Goal: Communication & Community: Answer question/provide support

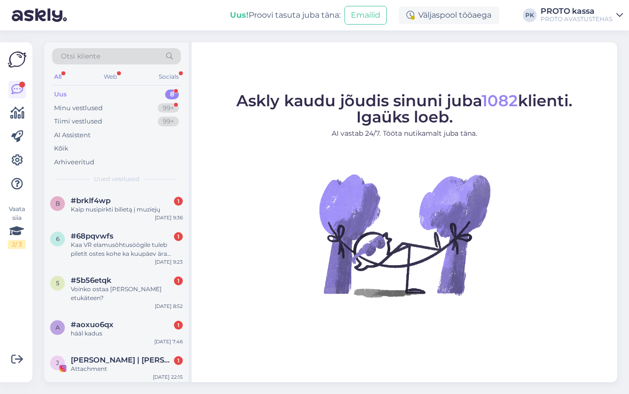
click at [117, 182] on div "Otsi kliente All Web Socials Uus 8 Minu vestlused 99+ Tiimi vestlused 99+ AI As…" at bounding box center [116, 115] width 145 height 147
click at [102, 193] on div "b #brklf4wp 1 Kaip nusipirkti bilietą į muziejų [DATE] 9:36" at bounding box center [116, 206] width 145 height 35
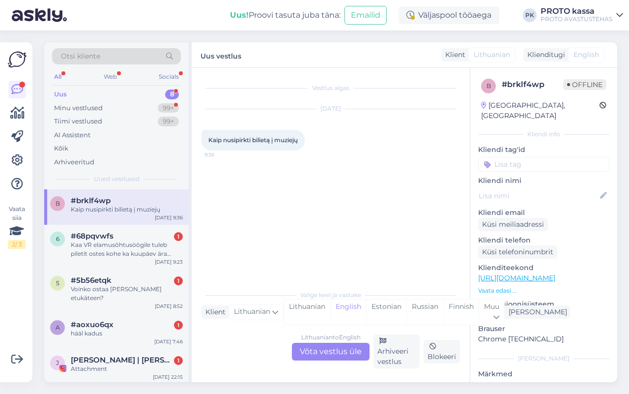
click at [321, 341] on div "Lithuanian to English Võta vestlus üle Arhiveeri vestlus Blokeeri" at bounding box center [331, 351] width 259 height 34
drag, startPoint x: 336, startPoint y: 340, endPoint x: 337, endPoint y: 347, distance: 7.4
click at [337, 347] on div "Lithuanian to English Võta vestlus üle" at bounding box center [331, 352] width 78 height 18
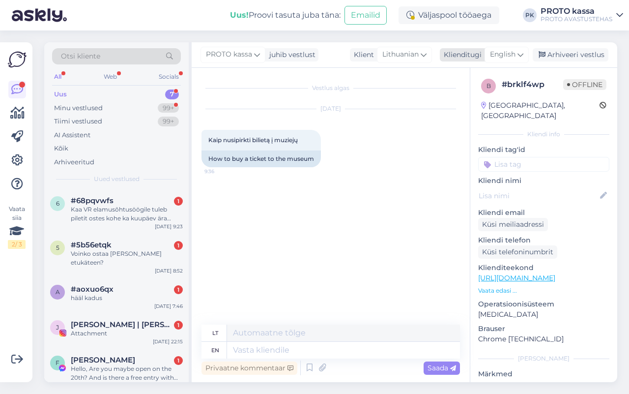
click at [507, 55] on span "English" at bounding box center [503, 54] width 26 height 11
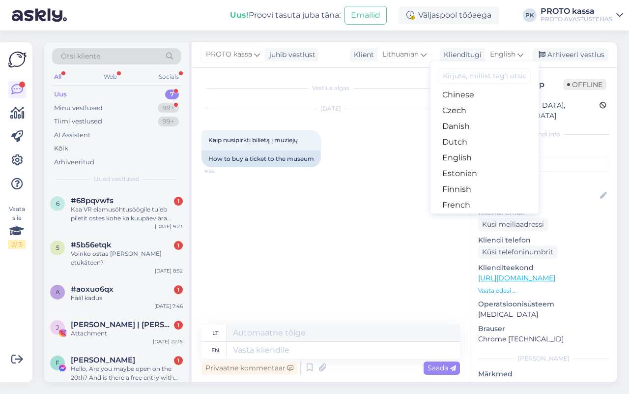
scroll to position [60, 0]
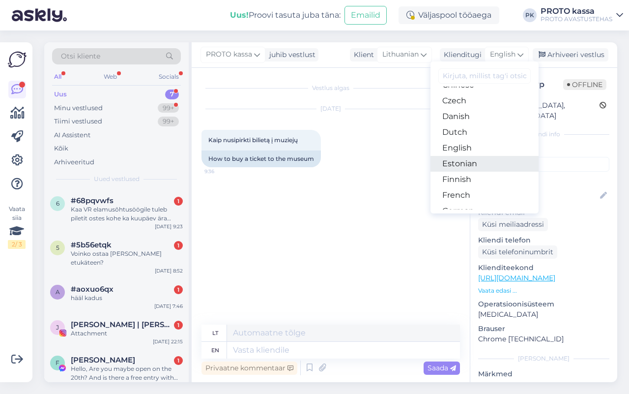
click at [470, 163] on link "Estonian" at bounding box center [485, 164] width 108 height 16
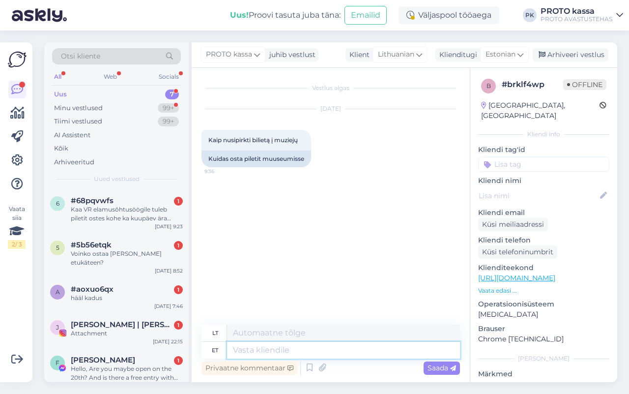
click at [273, 347] on textarea at bounding box center [343, 350] width 233 height 17
type textarea "Tere, p"
type textarea "Sveiki,"
type textarea "Tere, pileteid s"
type textarea "Sveiki, bilietai"
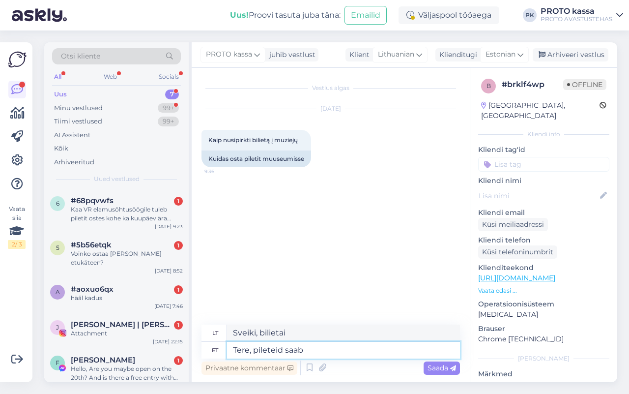
type textarea "Tere, pileteid saab o"
type textarea "Sveiki, bilietai yra prieinami."
type textarea "Tere, pileteid saab osta"
type textarea "Sveiki, bilietus galima įsigyti."
type textarea "Tere, pileteid saab osta kohapealt."
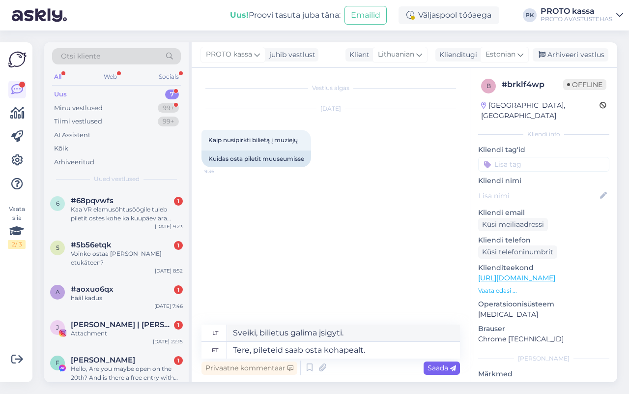
click at [443, 364] on span "Saada" at bounding box center [442, 367] width 29 height 9
type textarea "Sveiki, bilietus galima įsigyti vietoje."
click at [448, 362] on div "Saada" at bounding box center [442, 367] width 36 height 13
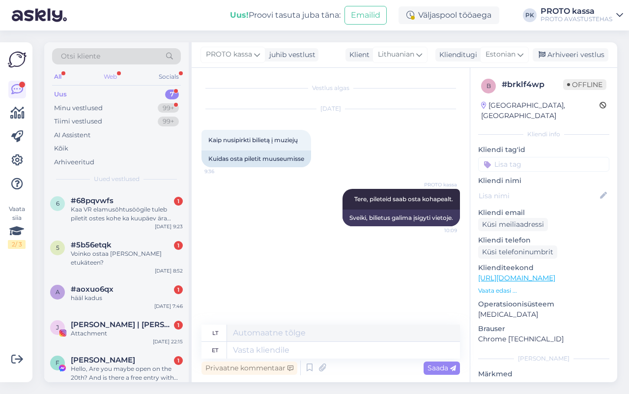
click at [111, 75] on div "Web" at bounding box center [110, 76] width 17 height 13
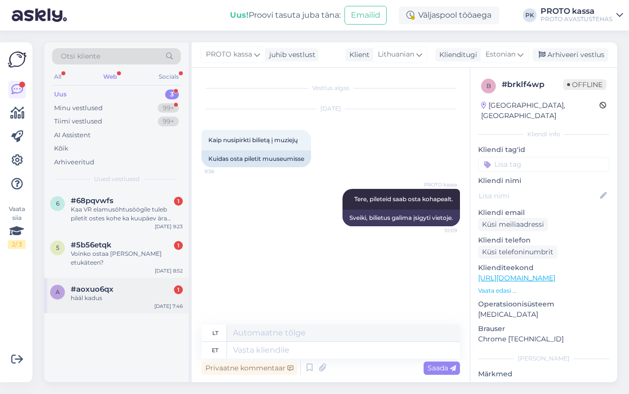
click at [133, 285] on div "#aoxuo6qx 1" at bounding box center [127, 289] width 112 height 9
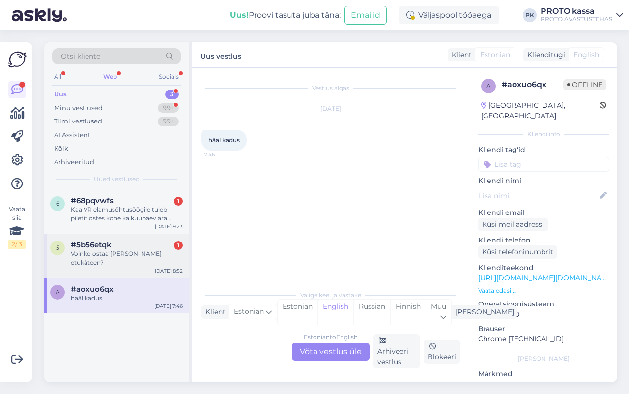
click at [139, 243] on div "#5b56etqk 1" at bounding box center [127, 244] width 112 height 9
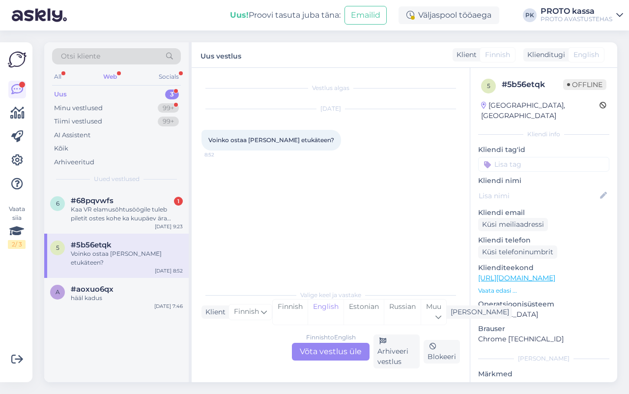
click at [347, 348] on div "Finnish to English Võta vestlus üle" at bounding box center [331, 352] width 78 height 18
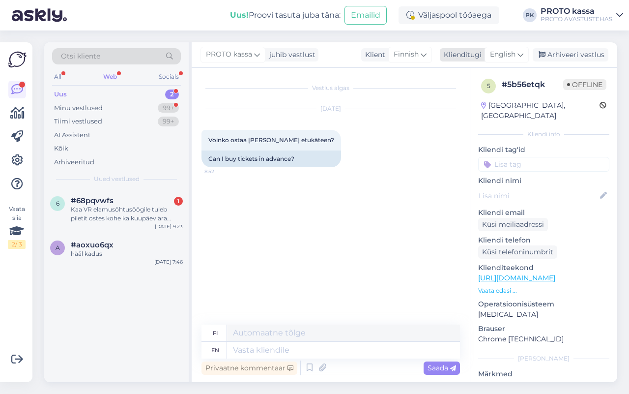
click at [500, 62] on div "English" at bounding box center [507, 55] width 44 height 16
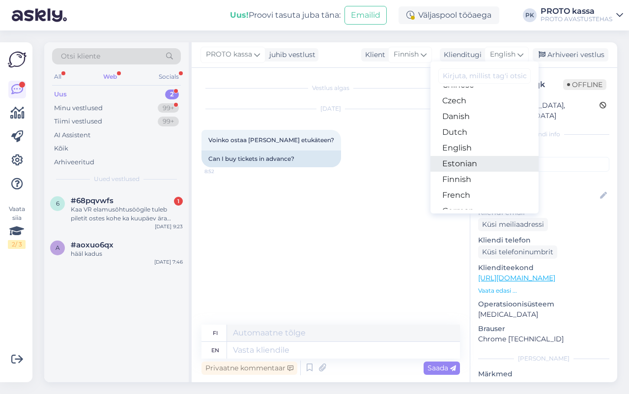
click at [471, 160] on link "Estonian" at bounding box center [485, 164] width 108 height 16
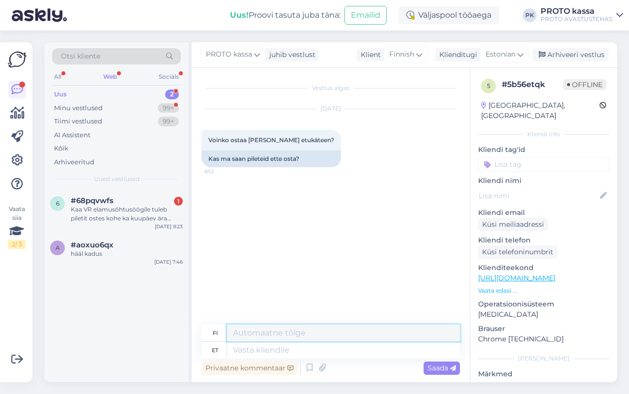
click at [286, 341] on textarea at bounding box center [343, 332] width 233 height 17
click at [314, 350] on textarea at bounding box center [343, 350] width 233 height 17
type textarea "Tere,"
type textarea "Hei,"
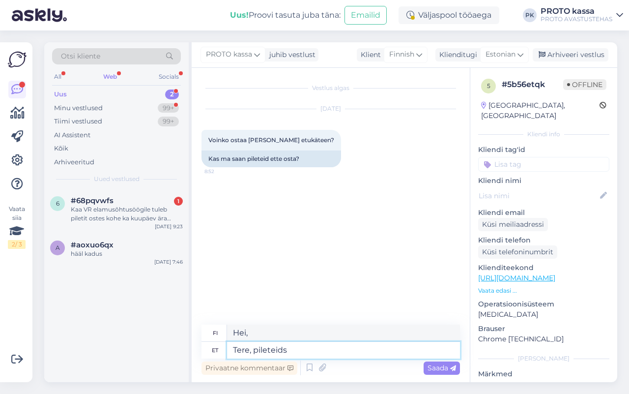
type textarea "Tere, pileteids"
type textarea "Hei [PERSON_NAME]."
type textarea "Tere, pileteid s"
type textarea "Hei, [PERSON_NAME]"
type textarea "Tere, pileteid saab o"
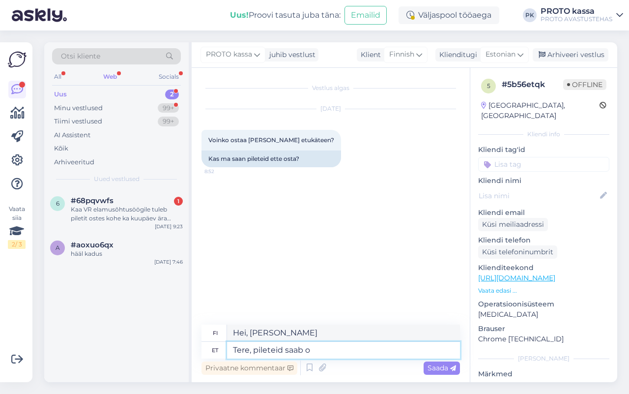
type textarea "Hei, lippuja on saatavilla."
type textarea "Tere, pileteid saab osta"
type textarea "Hei, lippuja voi ostaa."
type textarea "Tere, pileteid saab osta kohapealt."
click at [441, 359] on div "Privaatne kommentaar Saada" at bounding box center [331, 367] width 259 height 19
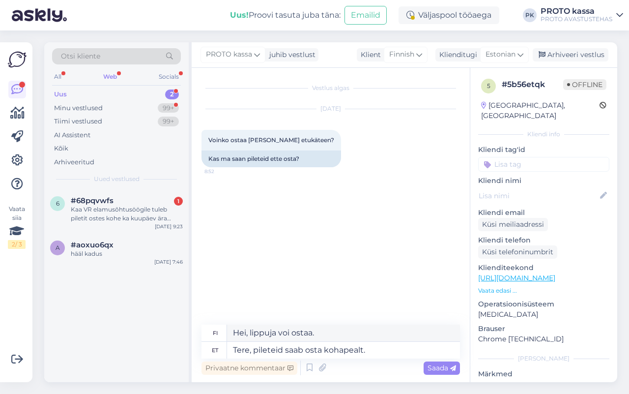
type textarea "Hei, lippuja voi ostaa paikan päältä."
click at [443, 357] on textarea "Tere, pileteid saab osta kohapealt." at bounding box center [343, 350] width 233 height 17
click at [450, 362] on div "Saada" at bounding box center [442, 367] width 36 height 13
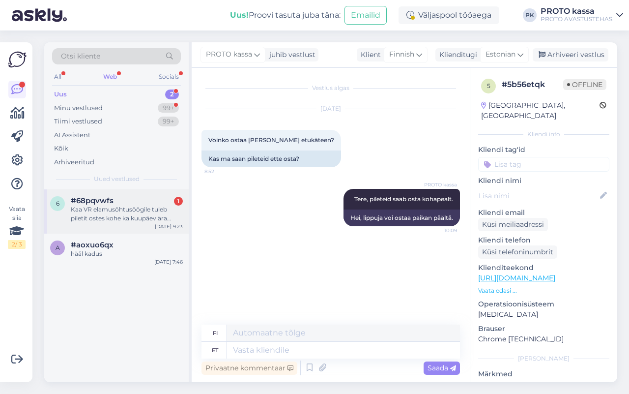
click at [131, 209] on div "Kaa VR elamusõhtusöögile tuleb piletit ostes kohe ka kuupäev ära valida? Soovik…" at bounding box center [127, 214] width 112 height 18
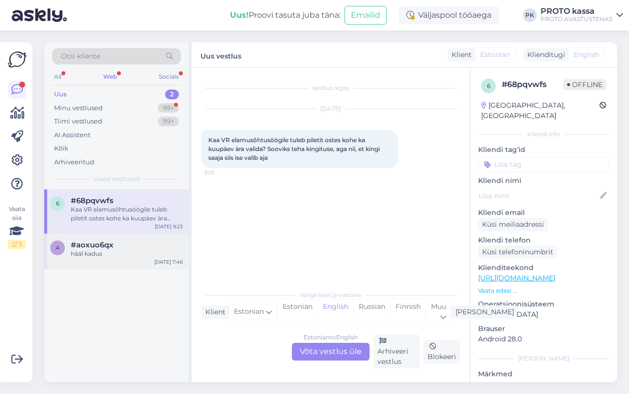
click at [128, 245] on div "#aoxuo6qx" at bounding box center [127, 244] width 112 height 9
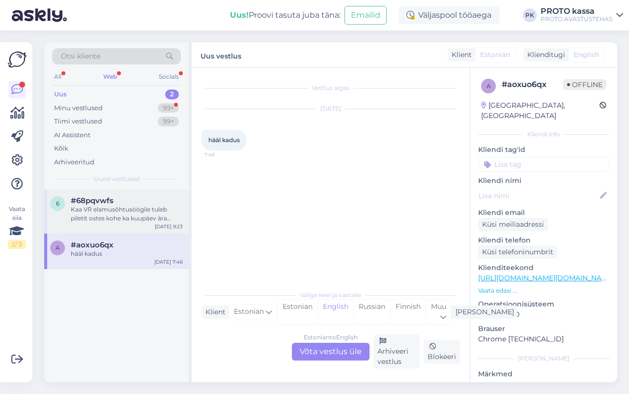
click at [135, 205] on div "Kaa VR elamusõhtusöögile tuleb piletit ostes kohe ka kuupäev ära valida? Soovik…" at bounding box center [127, 214] width 112 height 18
